Goal: Feedback & Contribution: Leave review/rating

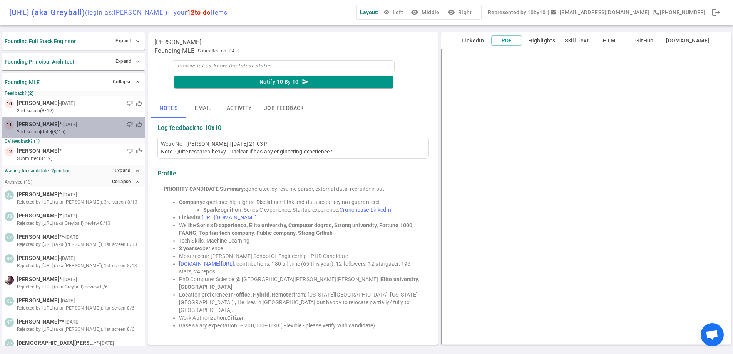
click at [74, 127] on small "- [DATE]" at bounding box center [69, 124] width 15 height 7
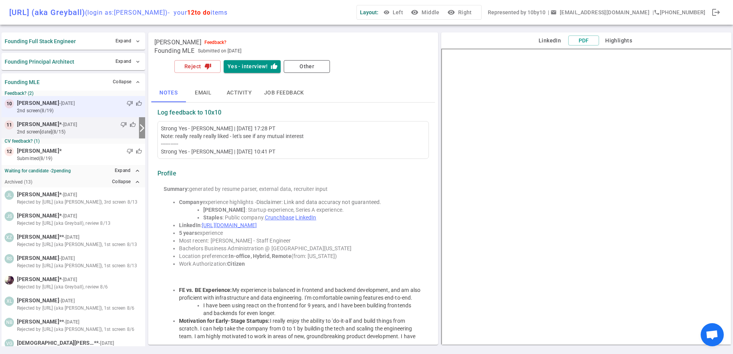
click at [59, 110] on small "2nd Screen (8/19)" at bounding box center [79, 110] width 125 height 7
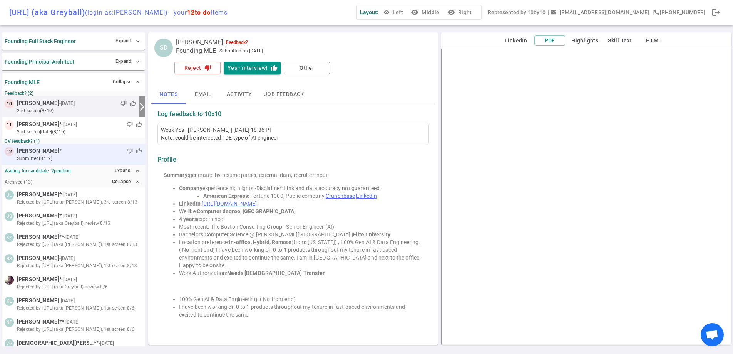
click at [71, 162] on div "12 [PERSON_NAME] * thumb_down thumb_up submitted (8/19)" at bounding box center [74, 154] width 144 height 21
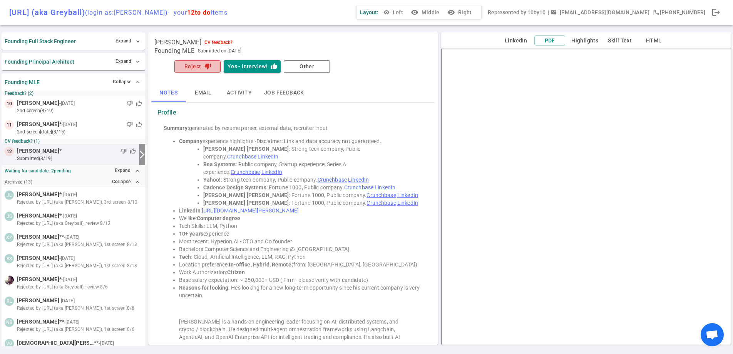
click at [204, 66] on icon "thumb_down" at bounding box center [207, 66] width 7 height 7
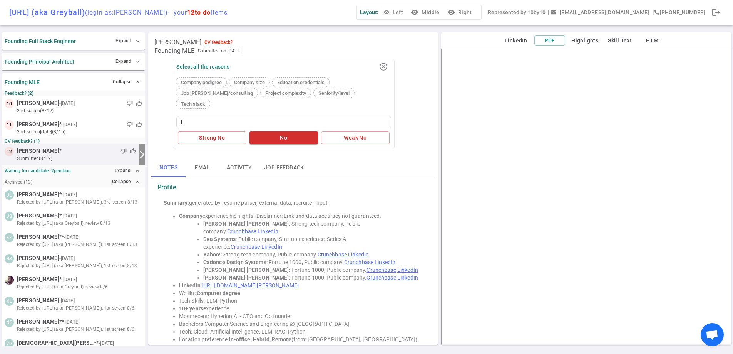
type textarea "li"
type textarea "lik"
type textarea "like"
type textarea "likely"
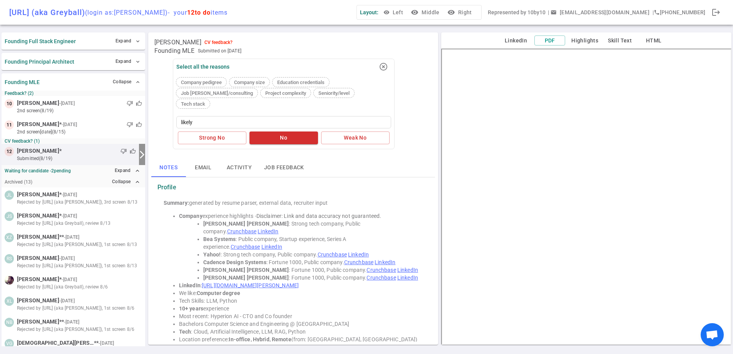
type textarea "likely t"
type textarea "likely to"
type textarea "likely too"
type textarea "likely too s"
type textarea "likely too se"
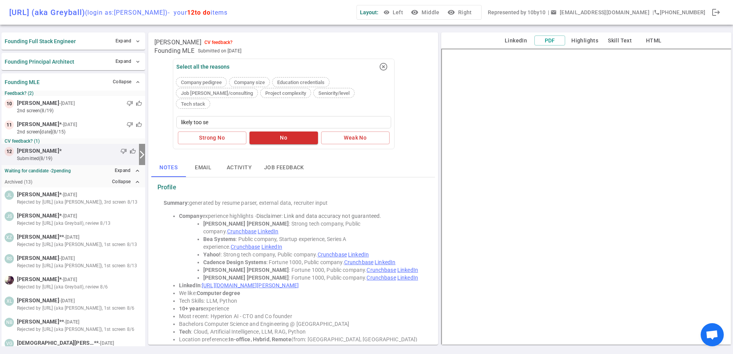
type textarea "likely too sen"
type textarea "likely too seni"
type textarea "likely too senio"
type textarea "likely too senior"
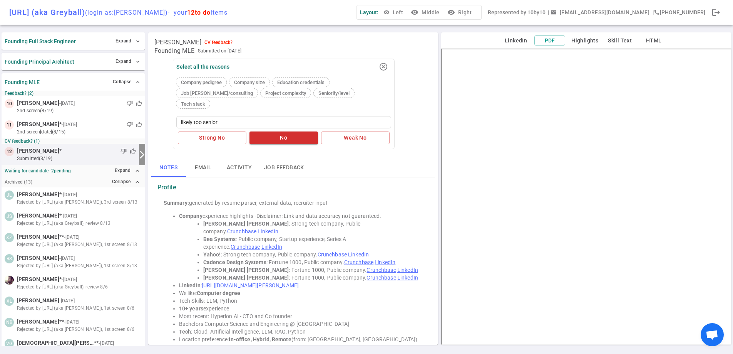
type textarea "likely too senior f"
type textarea "likely too senior fo"
type textarea "likely too senior for"
type textarea "likely too senior for t"
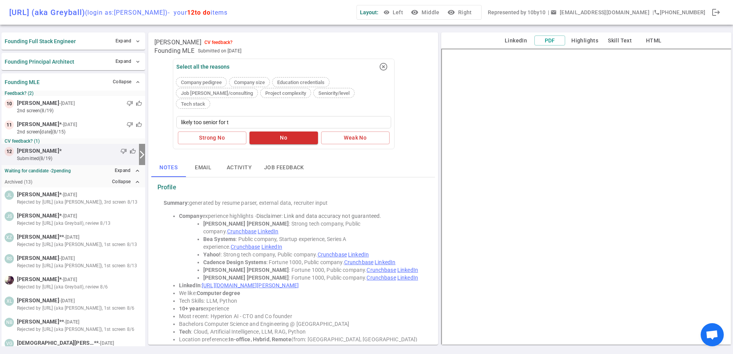
type textarea "likely too senior for th"
type textarea "likely too senior for thi"
type textarea "likely too senior for this"
type textarea "likely too senior for this r"
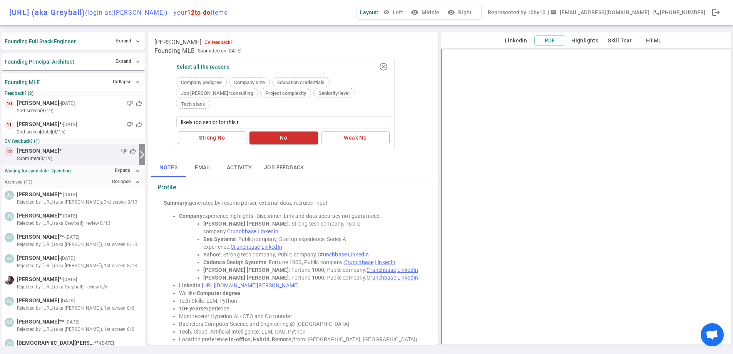
type textarea "likely too senior for this ro"
type textarea "likely too senior for this role"
click at [334, 131] on button "Weak No" at bounding box center [355, 137] width 69 height 13
click at [131, 174] on button "Expand expand_less" at bounding box center [127, 170] width 29 height 11
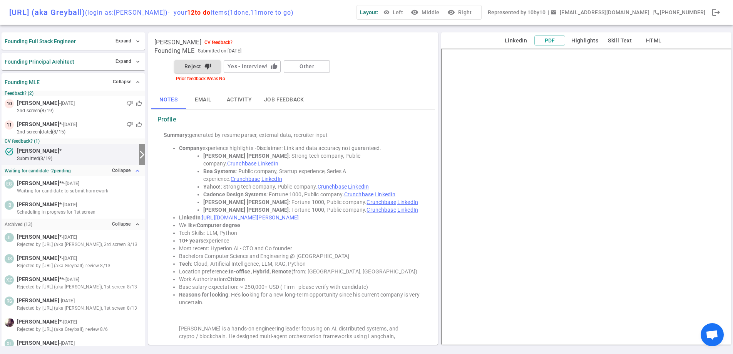
click at [131, 174] on button "Collapse expand_less" at bounding box center [126, 170] width 32 height 11
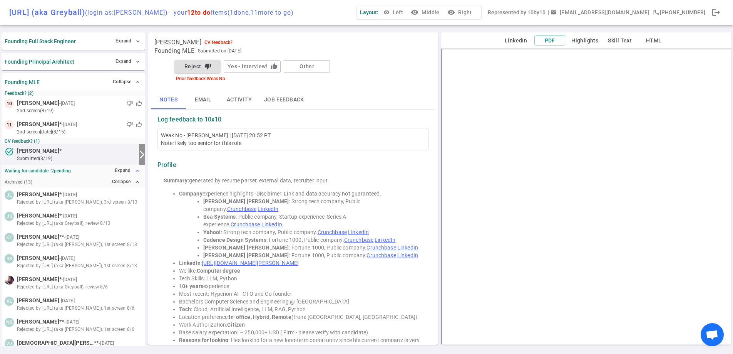
click at [131, 174] on button "Expand expand_less" at bounding box center [127, 170] width 29 height 11
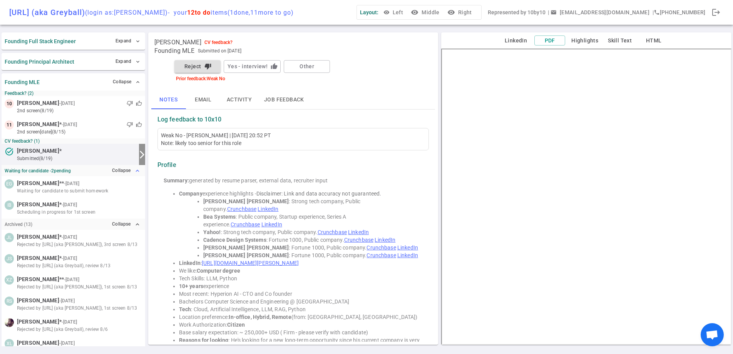
click at [131, 174] on button "Collapse expand_less" at bounding box center [126, 170] width 32 height 11
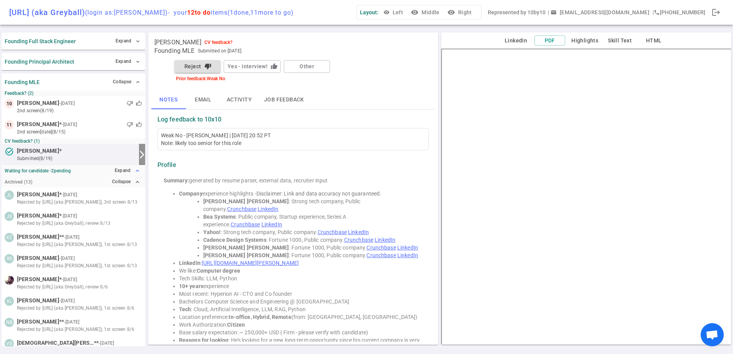
click at [129, 174] on button "Expand expand_less" at bounding box center [127, 170] width 29 height 11
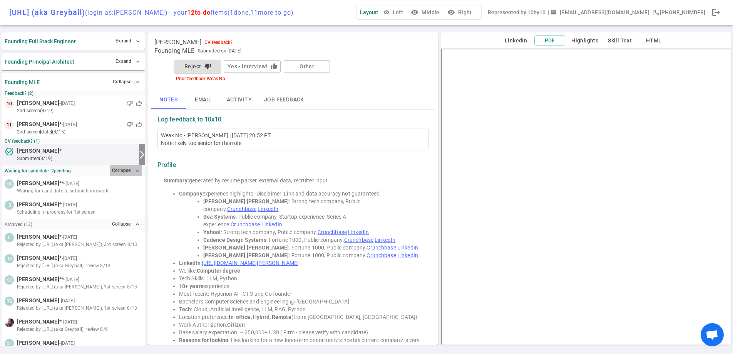
click at [129, 174] on button "Collapse expand_less" at bounding box center [126, 170] width 32 height 11
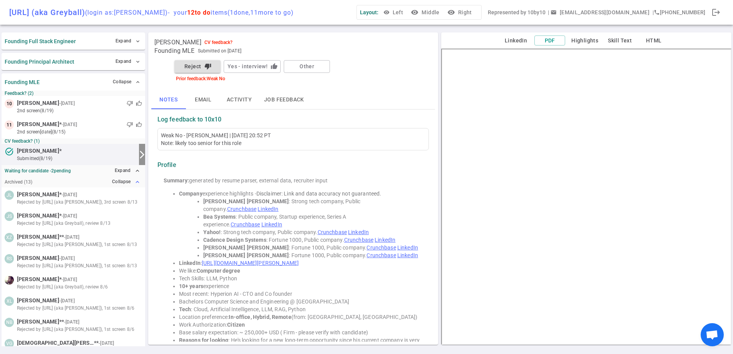
click at [127, 182] on button "Collapse expand_less" at bounding box center [126, 181] width 32 height 11
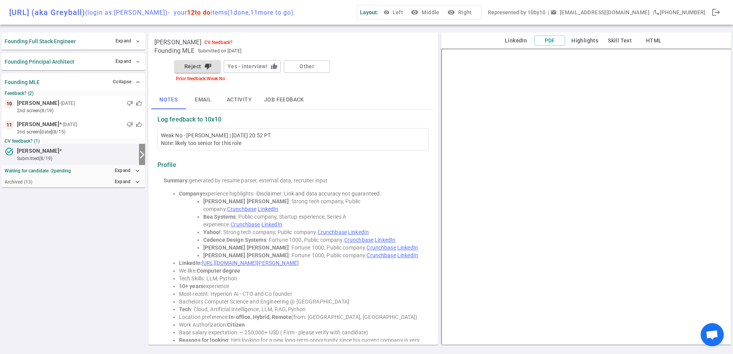
click at [119, 62] on button "Expand expand_more" at bounding box center [128, 61] width 28 height 11
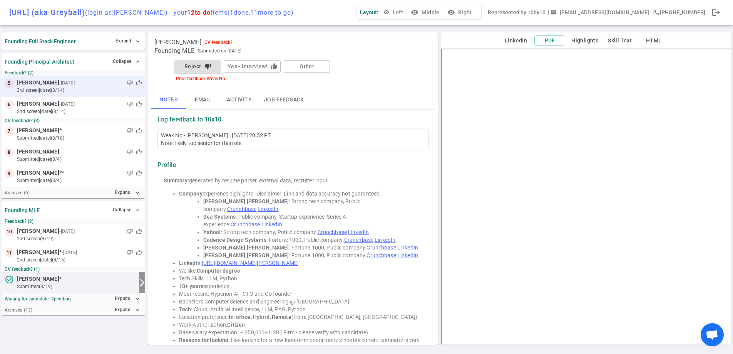
click at [87, 89] on small "3rd Screen [DATE] (8/14)" at bounding box center [79, 90] width 125 height 7
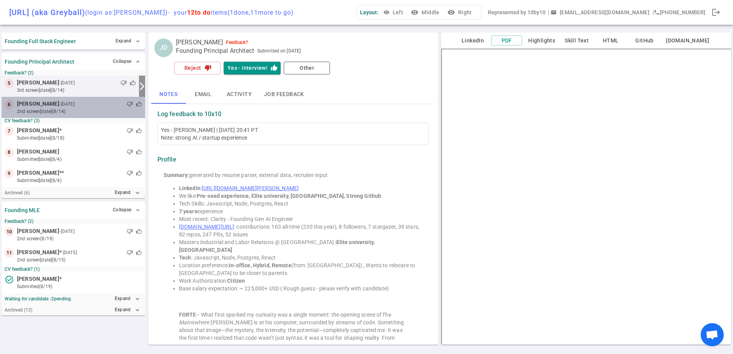
click at [96, 110] on small "2nd Screen [DATE] (8/14)" at bounding box center [79, 111] width 125 height 7
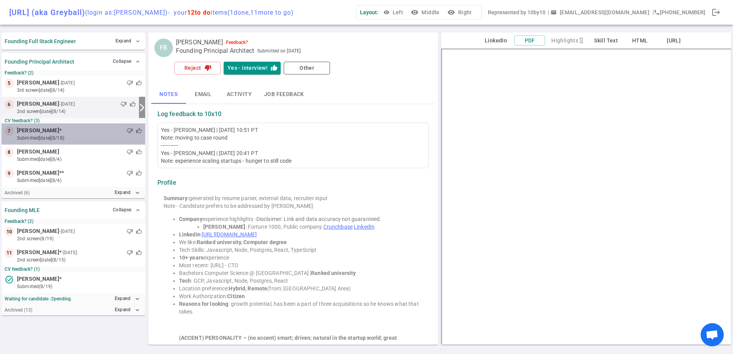
click at [74, 133] on div "thumb_down thumb_up" at bounding box center [102, 131] width 80 height 8
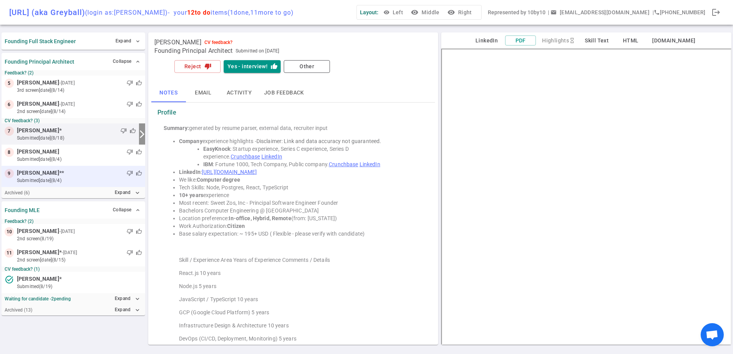
click at [64, 169] on div "thumb_down thumb_up" at bounding box center [103, 173] width 78 height 8
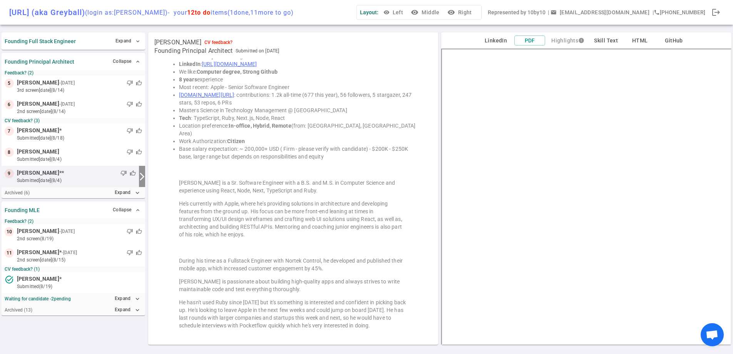
scroll to position [119, 0]
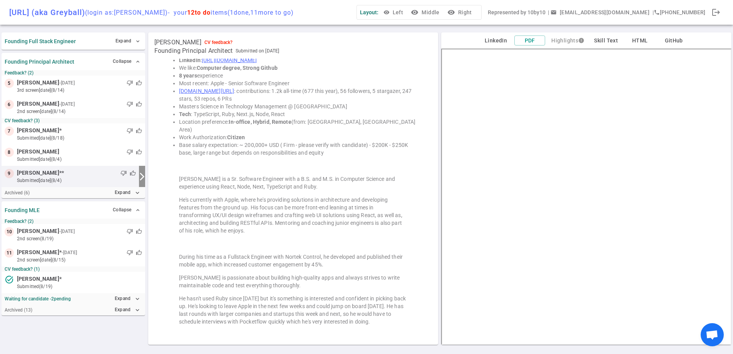
click at [394, 303] on blockquote "He hasn't used Ruby since [DATE] but it's something is interested and confident…" at bounding box center [293, 309] width 229 height 31
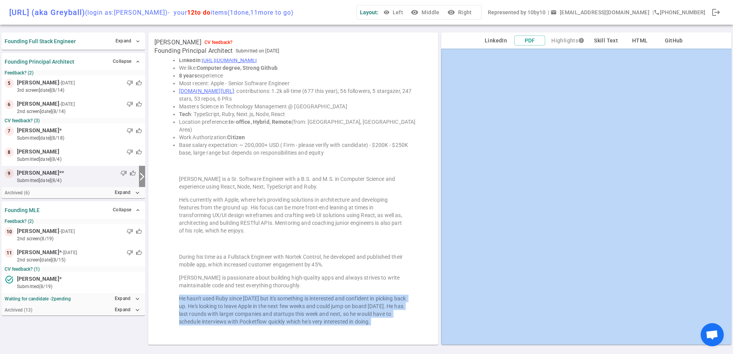
click at [394, 303] on blockquote "He hasn't used Ruby since [DATE] but it's something is interested and confident…" at bounding box center [293, 309] width 229 height 31
click at [379, 298] on blockquote "He hasn't used Ruby since [DATE] but it's something is interested and confident…" at bounding box center [293, 309] width 229 height 31
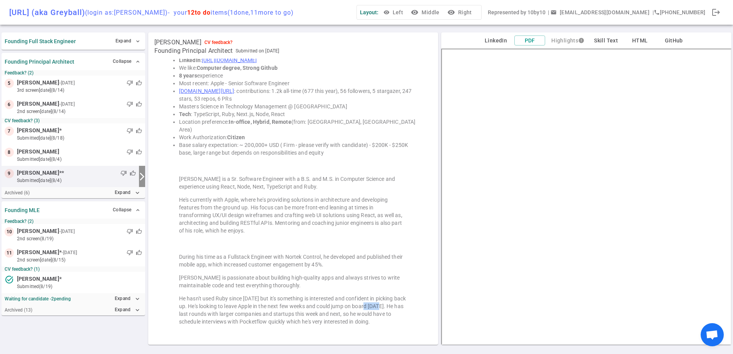
click at [379, 298] on blockquote "He hasn't used Ruby since [DATE] but it's something is interested and confident…" at bounding box center [293, 309] width 229 height 31
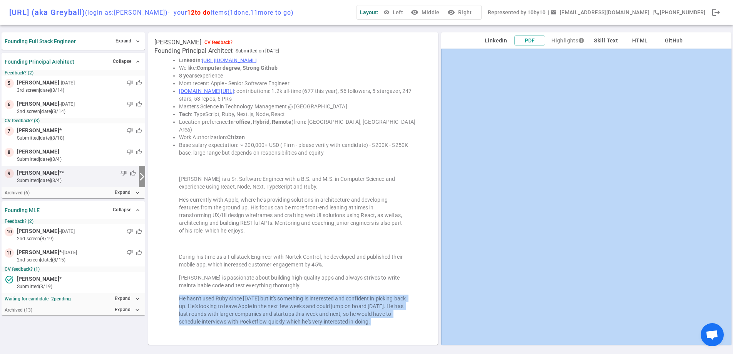
click at [379, 298] on blockquote "He hasn't used Ruby since [DATE] but it's something is interested and confident…" at bounding box center [293, 309] width 229 height 31
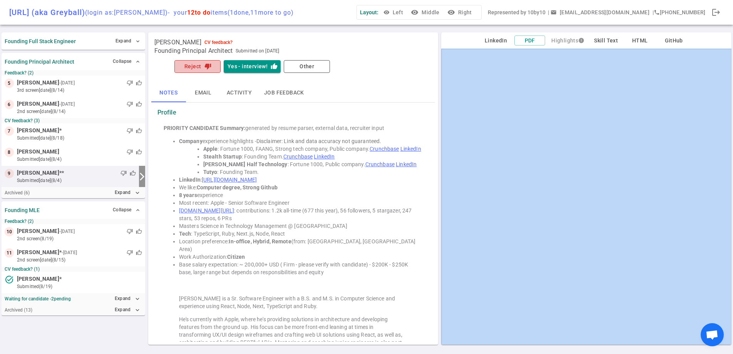
click at [183, 68] on button "Reject thumb_down" at bounding box center [197, 66] width 46 height 13
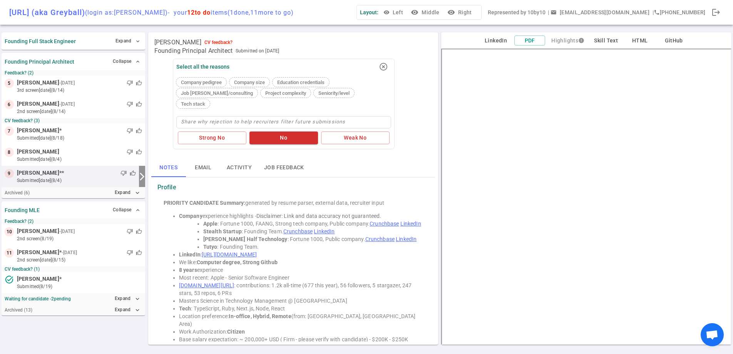
type textarea "t"
type textarea "to"
type textarea "too"
type textarea "too m"
type textarea "too"
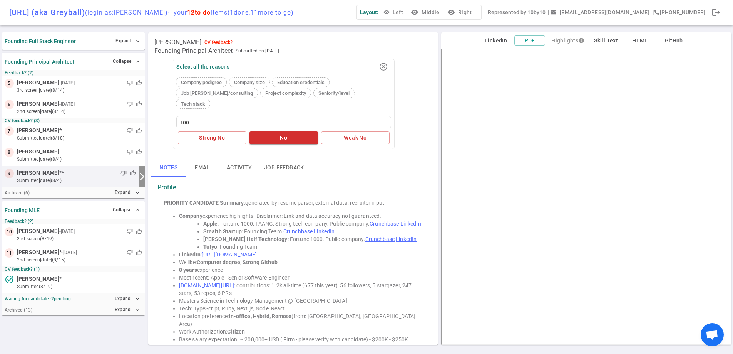
type textarea "too m"
type textarea "too mo"
type textarea "too mob"
type textarea "too mobi"
type textarea "too mobil"
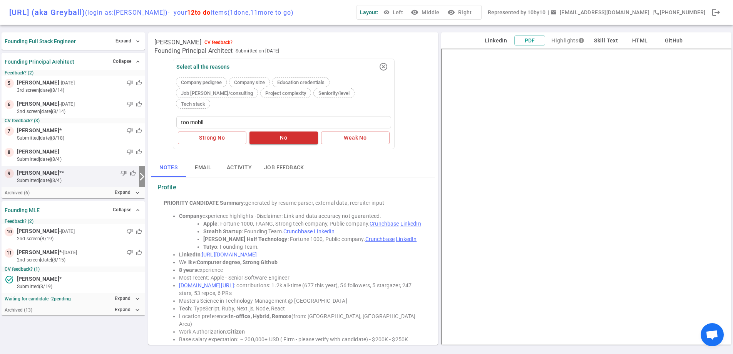
type textarea "too mobile"
type textarea "too mobile-"
type textarea "too mobile-h"
type textarea "too mobile-he"
type textarea "too mobile-hea"
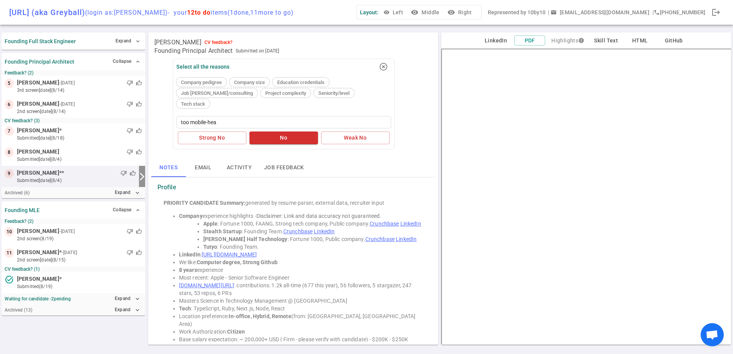
type textarea "too mobile-heav"
type textarea "too mobile-heavy"
type textarea "too mobile-heavy a"
type textarea "too mobile-heavy an"
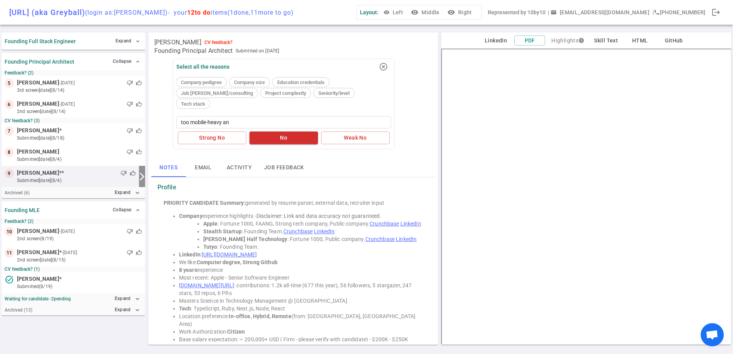
type textarea "too mobile-heavy and"
type textarea "too mobile-heavy and m"
type textarea "too mobile-heavy and ma"
type textarea "too mobile-heavy and man"
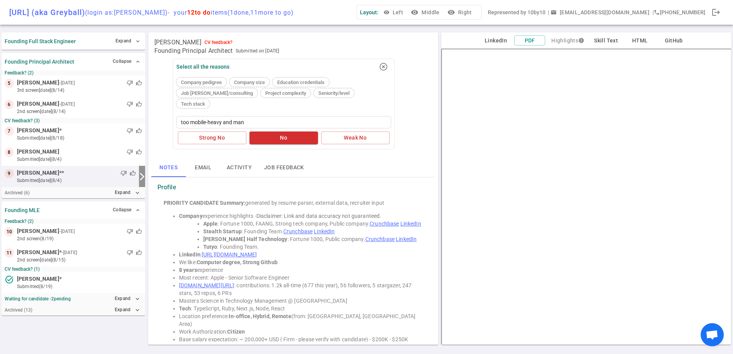
type textarea "too mobile-heavy and mana"
type textarea "too mobile-heavy and manag"
type textarea "too mobile-heavy and manage"
type textarea "too mobile-heavy and manager-"
type textarea "too mobile-heavy and manager-f"
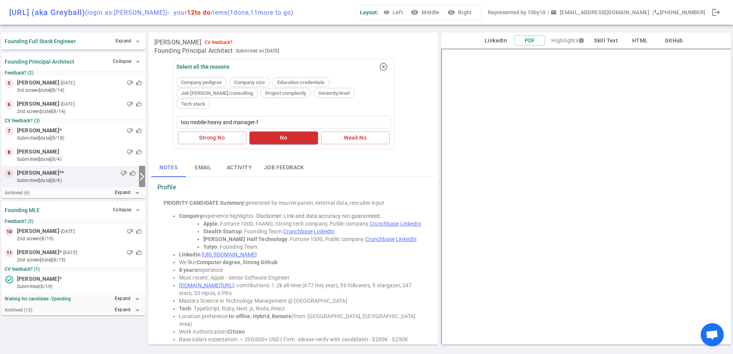
type textarea "too mobile-heavy and manager-fa"
type textarea "too mobile-heavy and manager-fac"
type textarea "too mobile-heavy and manager-faci"
type textarea "too mobile-heavy and manager-facin"
type textarea "too mobile-heavy and manager-facing"
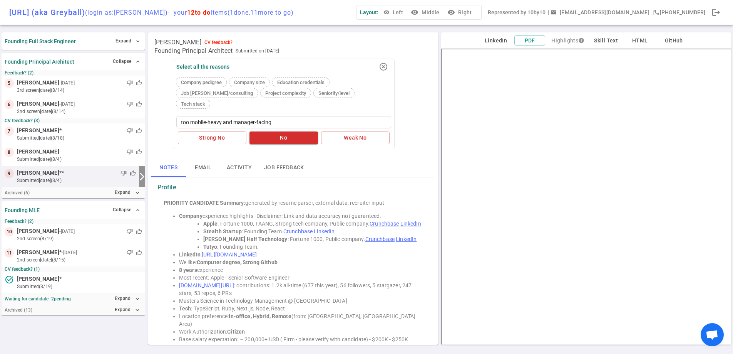
type textarea "too mobile-heavy and manager-facing"
type textarea "too mobile-heavy and manager-facing l"
type textarea "too mobile-heavy and manager-facing la"
type textarea "too mobile-heavy and manager-facing las"
type textarea "too mobile-heavy and manager-facing last"
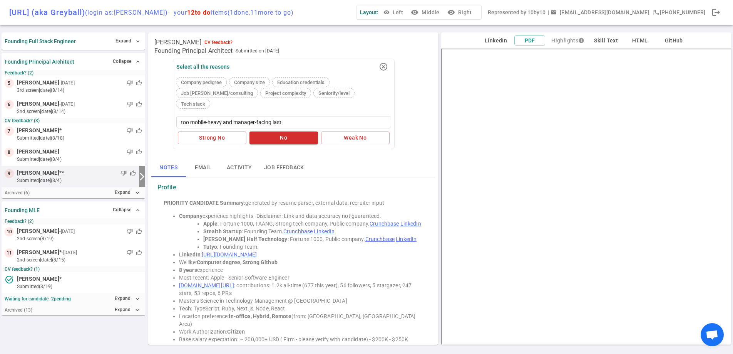
type textarea "too mobile-heavy and manager-facing last"
type textarea "too mobile-heavy and manager-facing last s"
type textarea "too mobile-heavy and manager-facing last se"
type textarea "too mobile-heavy and manager-facing last sev"
type textarea "too mobile-heavy and manager-facing last seve"
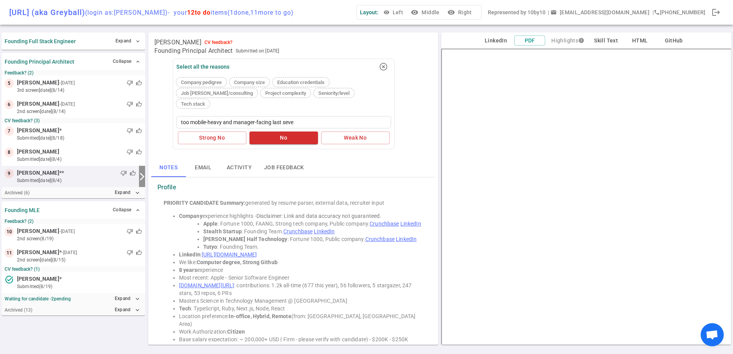
type textarea "too mobile-heavy and manager-facing last sever"
type textarea "too mobile-heavy and manager-facing last severa"
type textarea "too mobile-heavy and manager-facing last several"
type textarea "too mobile-heavy and manager-facing last several g"
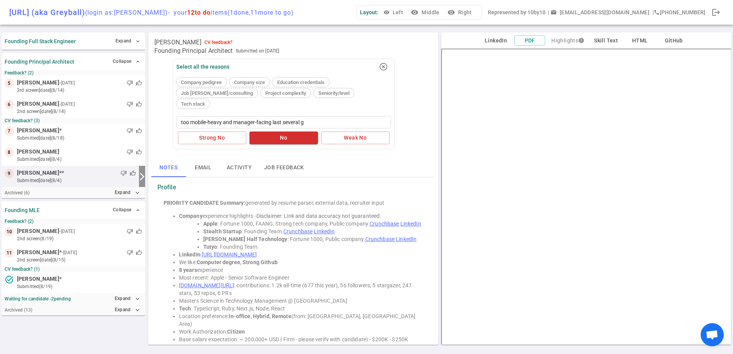
type textarea "too mobile-heavy and manager-facing last several gi"
type textarea "too mobile-heavy and manager-facing last several gig"
type textarea "too mobile-heavy and manager-facing last several gigs"
click at [361, 131] on button "Weak No" at bounding box center [355, 137] width 69 height 13
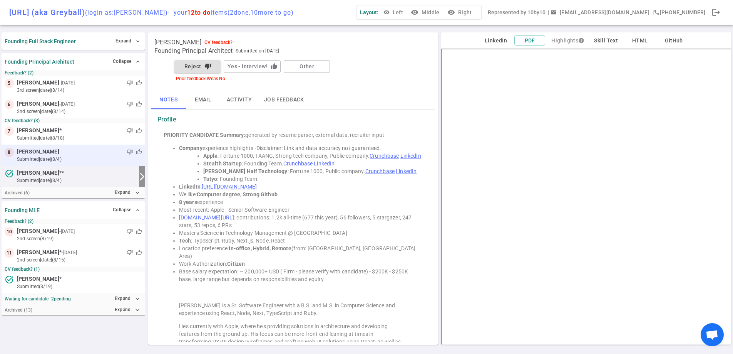
click at [59, 149] on div "thumb_down thumb_up" at bounding box center [100, 152] width 83 height 8
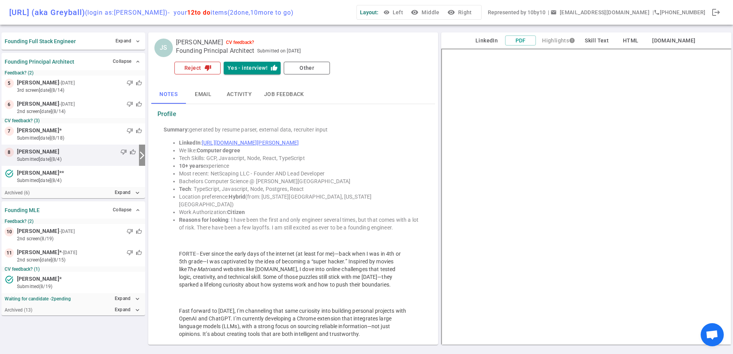
click at [181, 71] on button "Reject thumb_down" at bounding box center [197, 68] width 46 height 13
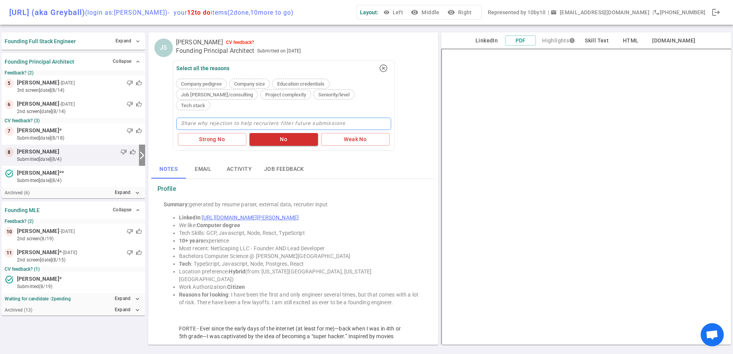
type textarea "n"
type textarea "no"
type textarea "no c"
type textarea "no co"
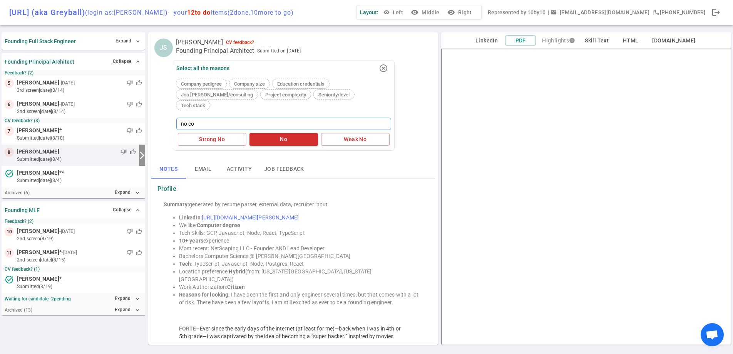
type textarea "no com"
type textarea "no comp"
type textarea "no compa"
type textarea "no compan"
type textarea "no compani"
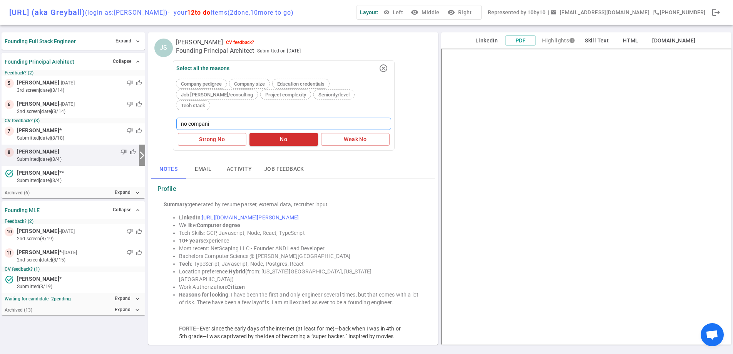
type textarea "no companie"
type textarea "no companies"
type textarea "no companies /"
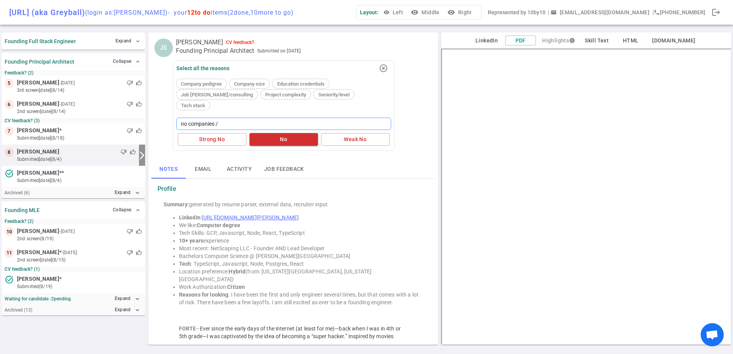
type textarea "no companies / e"
type textarea "no companies / ex"
type textarea "no companies / exp"
type textarea "no companies / expe"
click at [255, 133] on button "No" at bounding box center [284, 139] width 69 height 13
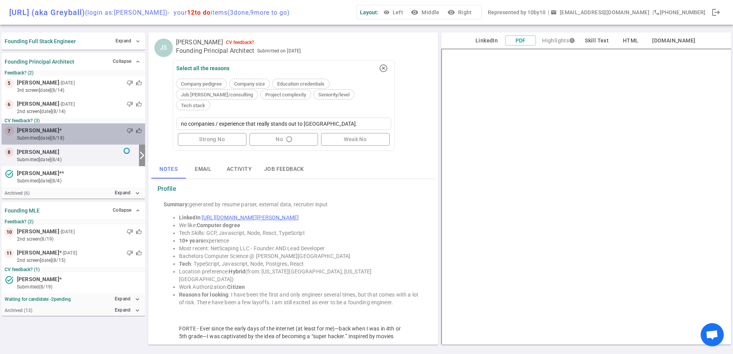
click at [66, 142] on div "7 [PERSON_NAME] * thumb_down thumb_up submitted [DATE] (8/18)" at bounding box center [74, 133] width 144 height 21
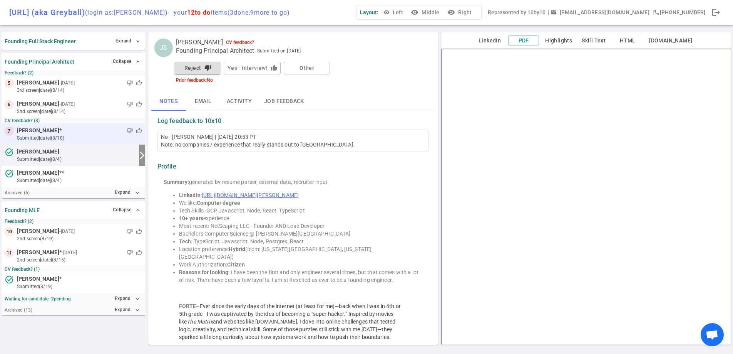
click at [72, 138] on small "submitted [DATE] (8/18)" at bounding box center [79, 137] width 125 height 7
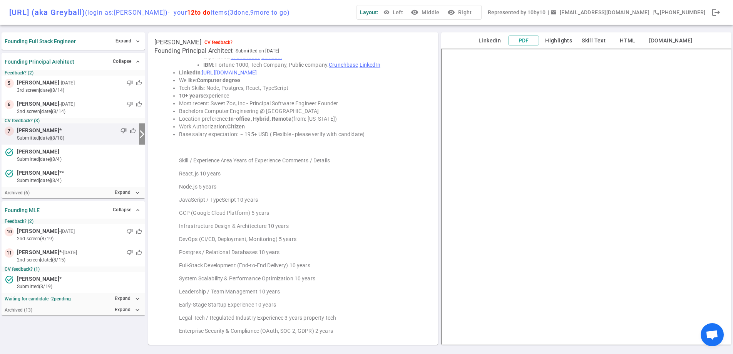
scroll to position [109, 0]
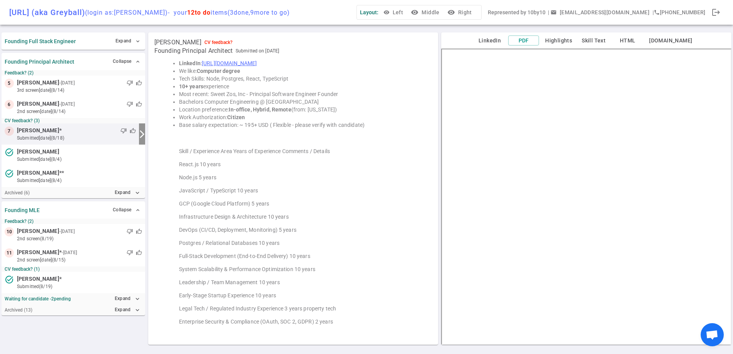
click at [269, 59] on li "IBM : Fortune 1000, Tech Company, Public company. Crunchbase LinkedIn" at bounding box center [313, 56] width 220 height 8
drag, startPoint x: 267, startPoint y: 62, endPoint x: 491, endPoint y: 0, distance: 232.3
click at [0, 0] on div "[URL] (aka Greyball) (login as: [PERSON_NAME] ) - your 12 to do items ( 3 done,…" at bounding box center [366, 177] width 733 height 354
click at [123, 208] on button "Collapse expand_less" at bounding box center [126, 209] width 31 height 11
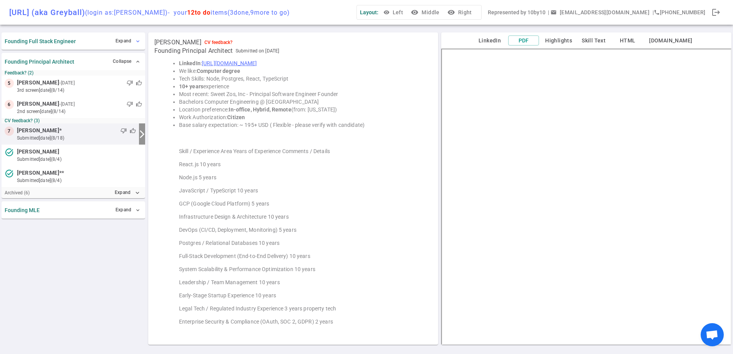
click at [128, 44] on button "Expand expand_more" at bounding box center [128, 40] width 28 height 11
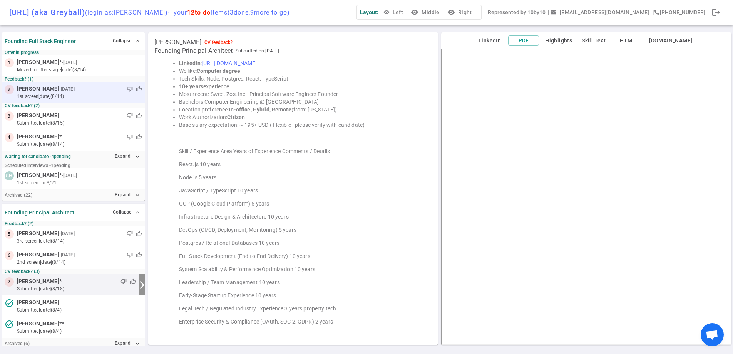
click at [96, 96] on small "1st Screen [DATE] (8/14)" at bounding box center [79, 96] width 125 height 7
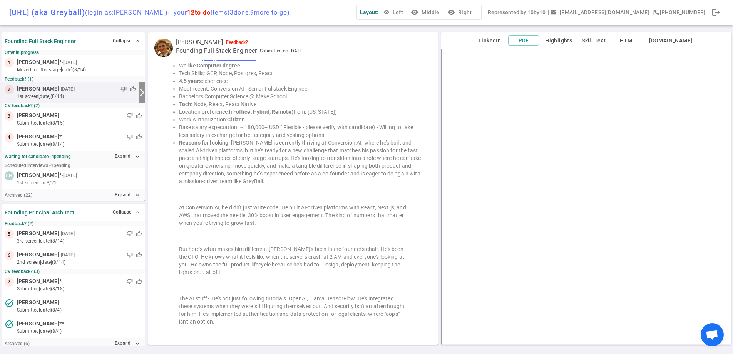
scroll to position [0, 0]
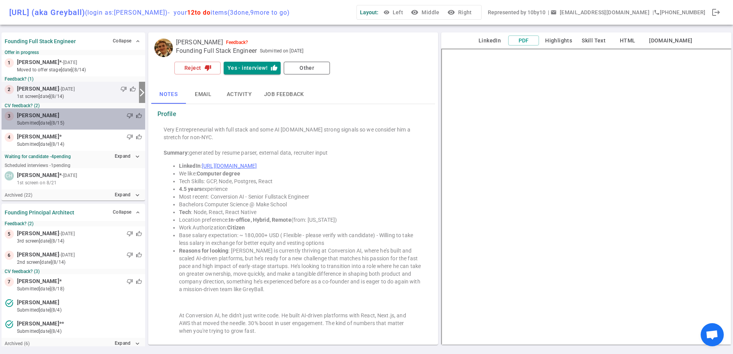
click at [82, 123] on small "submitted [DATE] (8/15)" at bounding box center [79, 122] width 125 height 7
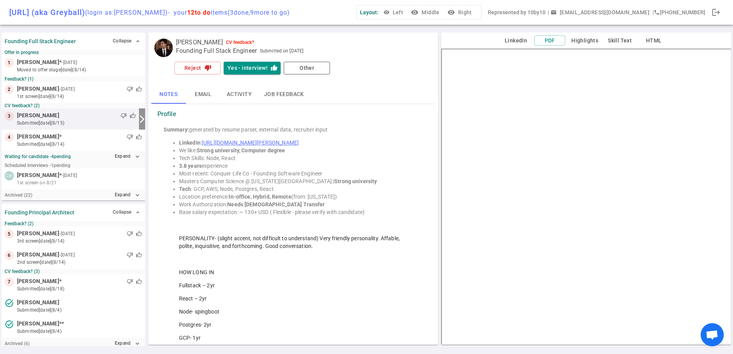
drag, startPoint x: 297, startPoint y: 142, endPoint x: 711, endPoint y: 0, distance: 437.7
click at [0, 0] on div "[URL] (aka Greyball) (login as: [PERSON_NAME] ) - your 12 to do items ( 3 done,…" at bounding box center [366, 177] width 733 height 354
click at [195, 69] on button "Reject thumb_down" at bounding box center [197, 68] width 46 height 13
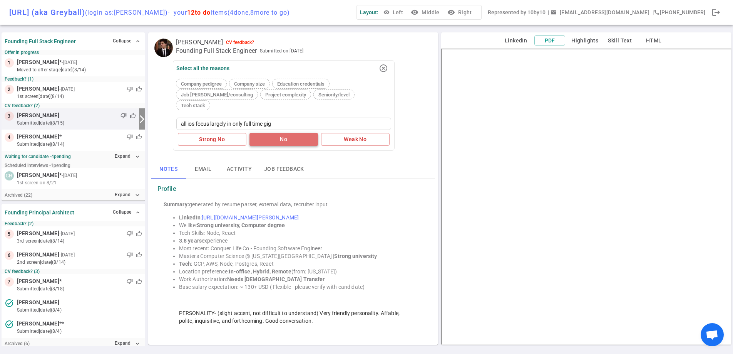
click at [276, 133] on button "No" at bounding box center [284, 139] width 69 height 13
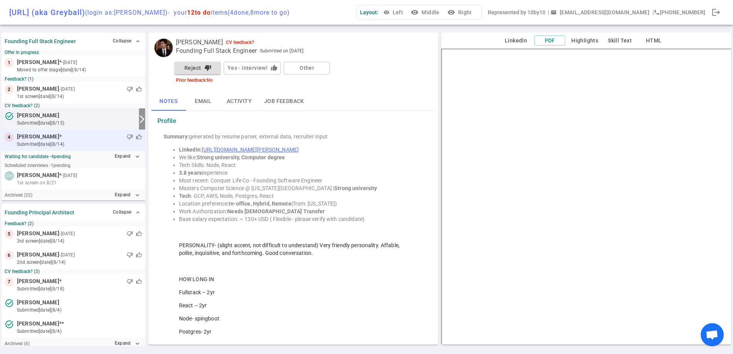
click at [95, 146] on small "submitted [DATE] (8/14)" at bounding box center [79, 144] width 125 height 7
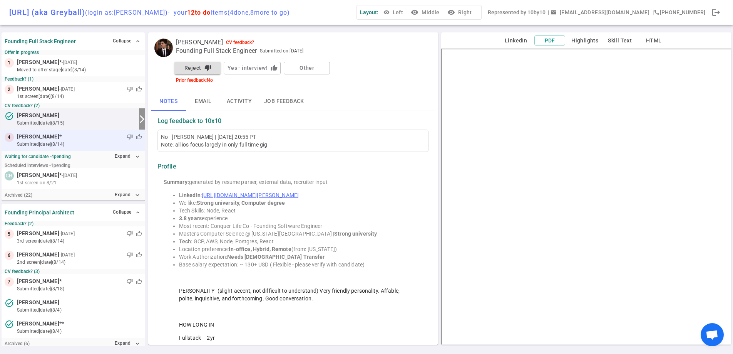
click at [84, 136] on div "thumb_down thumb_up" at bounding box center [102, 137] width 80 height 8
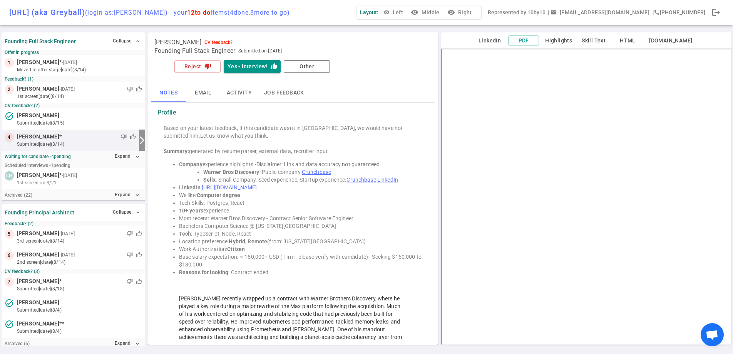
click at [257, 186] on link "[URL][DOMAIN_NAME]" at bounding box center [229, 187] width 55 height 6
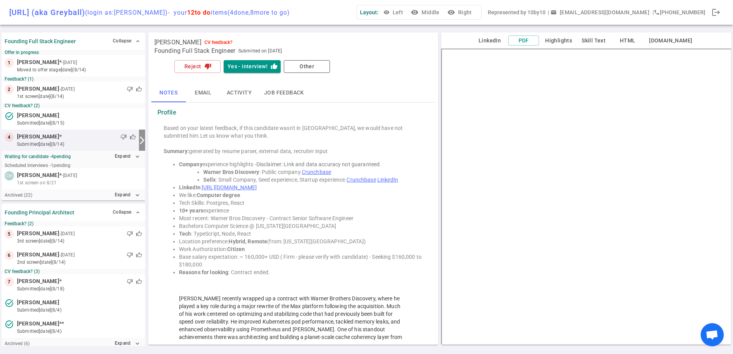
click at [235, 128] on div "Based on your latest feedback, if this candidate wasn't in [GEOGRAPHIC_DATA], w…" at bounding box center [294, 131] width 260 height 15
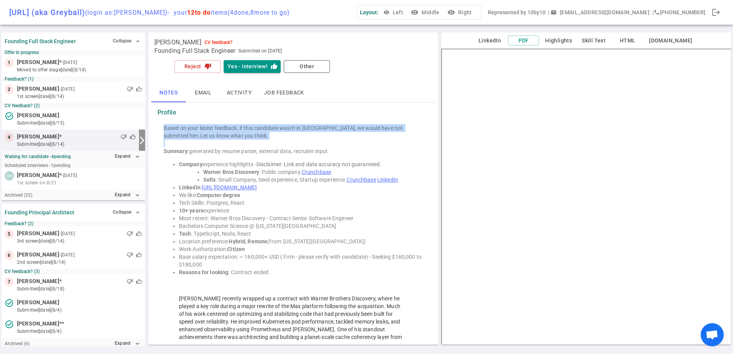
click at [235, 128] on div "Based on your latest feedback, if this candidate wasn't in [GEOGRAPHIC_DATA], w…" at bounding box center [294, 131] width 260 height 15
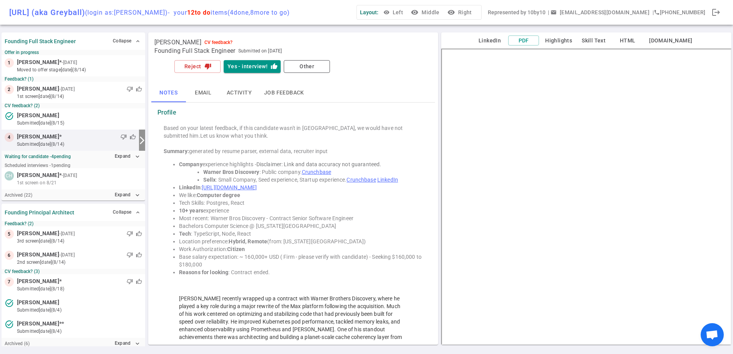
click at [248, 131] on div "Based on your latest feedback, if this candidate wasn't in [GEOGRAPHIC_DATA], w…" at bounding box center [294, 131] width 260 height 15
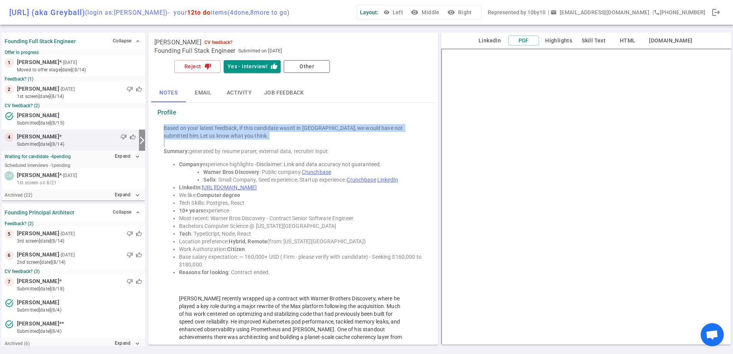
click at [248, 131] on div "Based on your latest feedback, if this candidate wasn't in [GEOGRAPHIC_DATA], w…" at bounding box center [294, 131] width 260 height 15
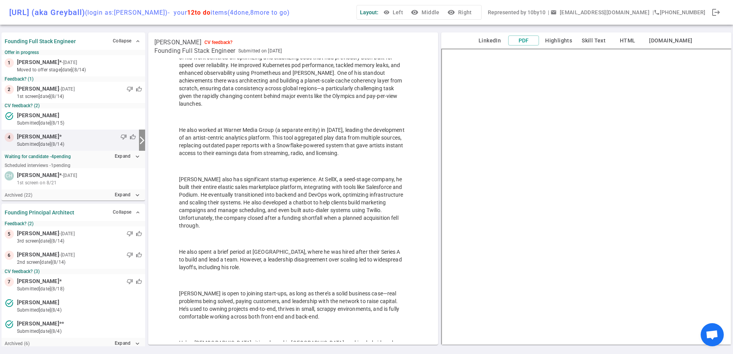
scroll to position [257, 0]
